Goal: Task Accomplishment & Management: Manage account settings

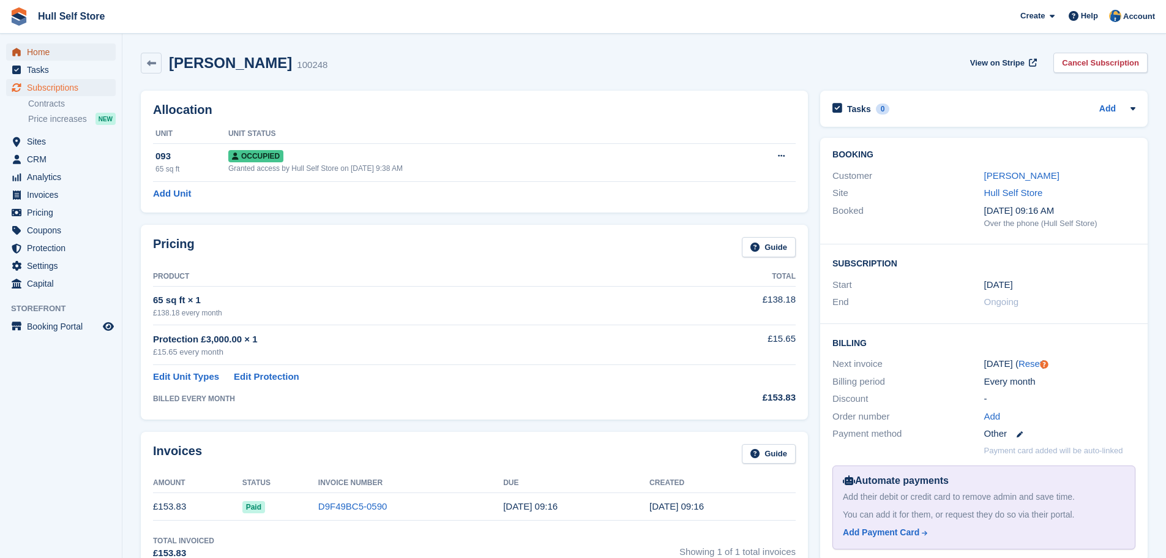
click at [32, 56] on span "Home" at bounding box center [63, 51] width 73 height 17
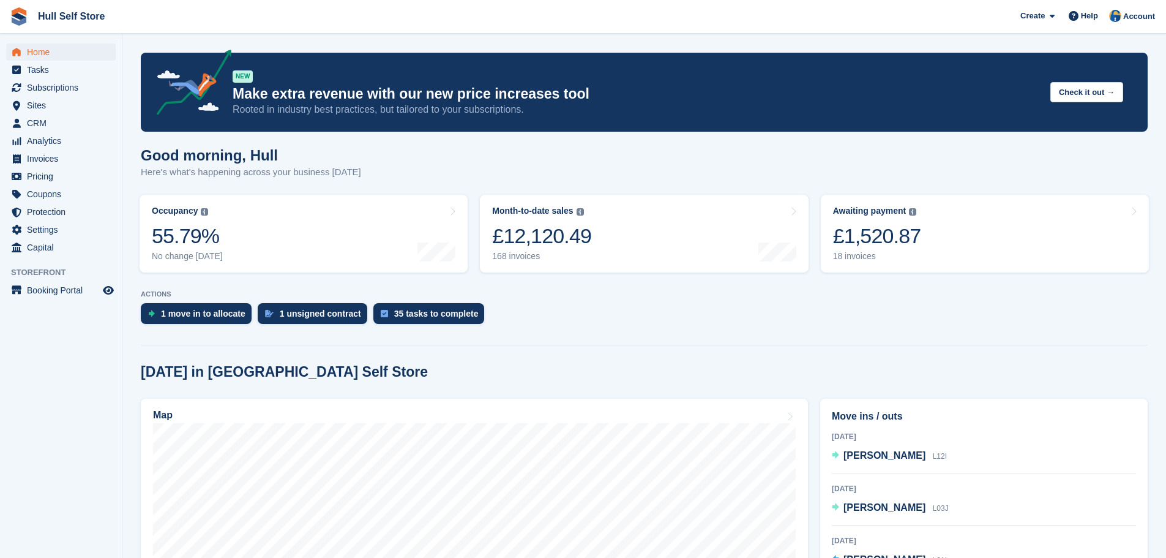
scroll to position [122, 0]
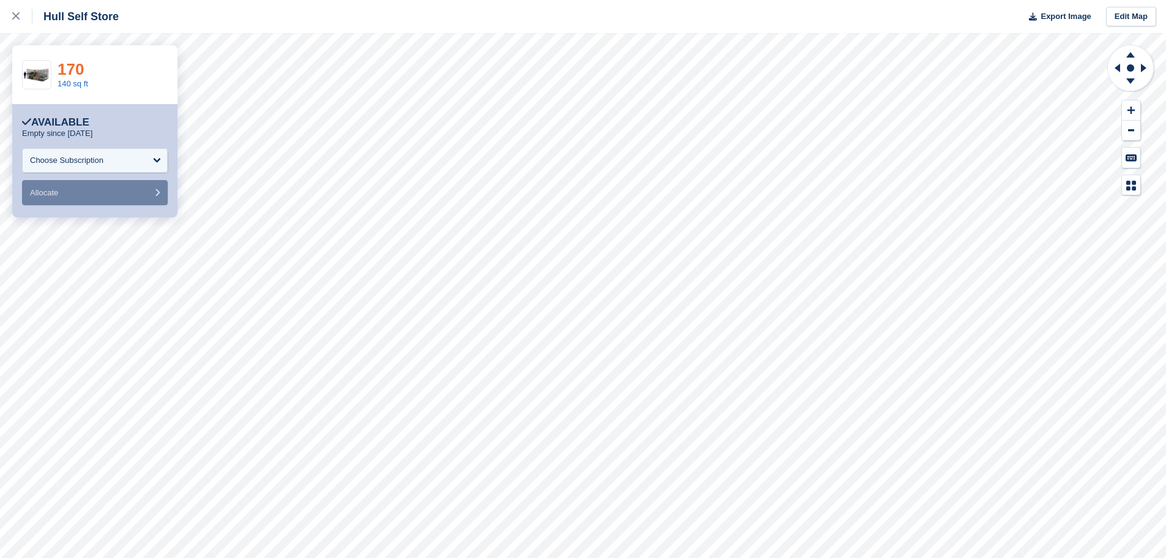
click at [72, 75] on link "170" at bounding box center [71, 69] width 26 height 18
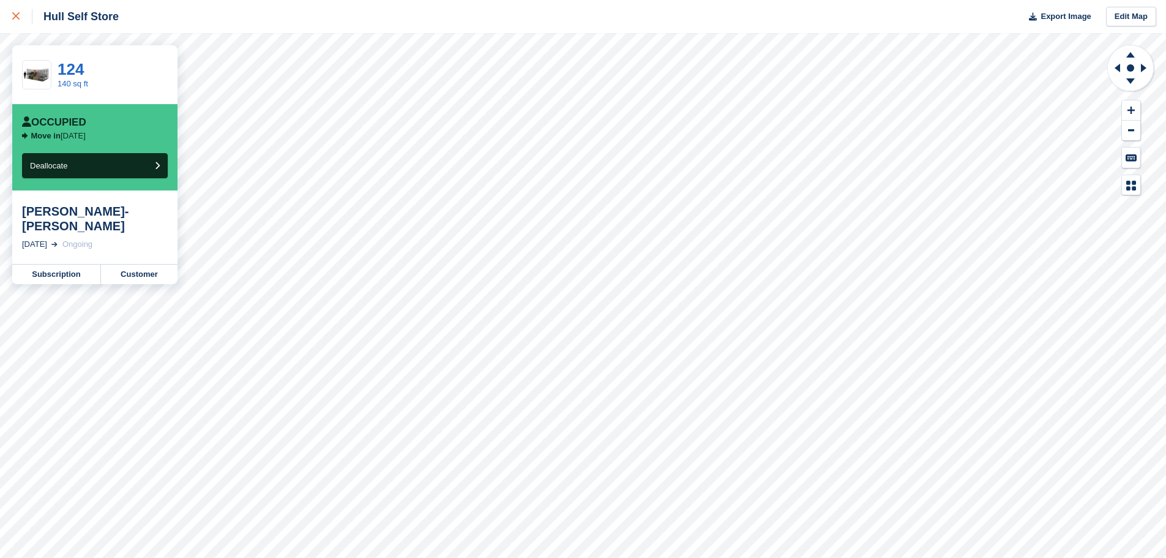
click at [13, 20] on icon at bounding box center [15, 15] width 7 height 7
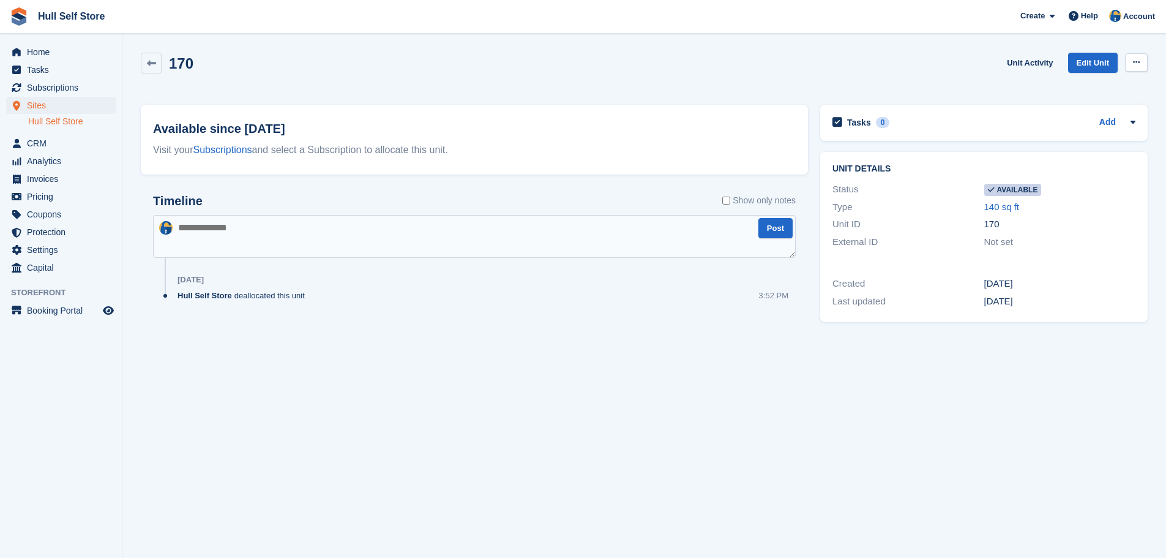
click at [1140, 61] on button at bounding box center [1136, 62] width 23 height 18
click at [1088, 88] on p "Make unavailable" at bounding box center [1089, 86] width 106 height 16
